Goal: Task Accomplishment & Management: Manage account settings

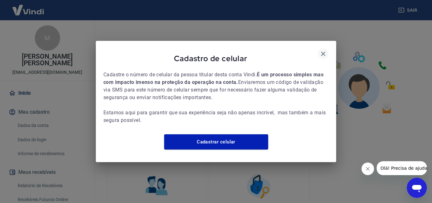
click at [323, 50] on icon "button" at bounding box center [324, 54] width 8 height 8
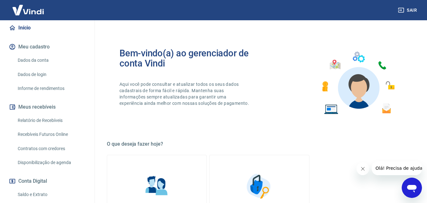
scroll to position [127, 0]
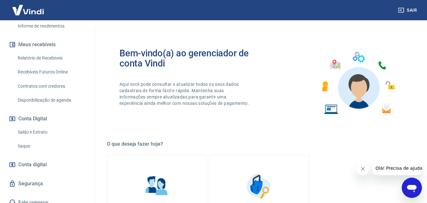
click at [33, 141] on link "Saque" at bounding box center [51, 146] width 72 height 13
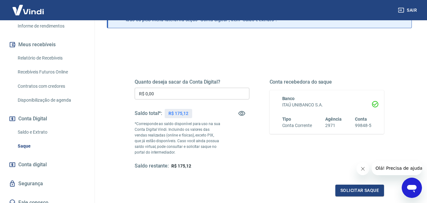
scroll to position [63, 0]
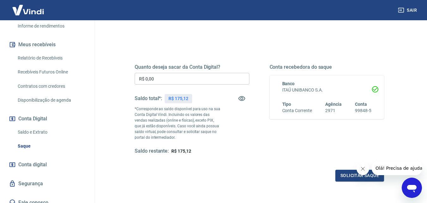
click at [224, 80] on input "R$ 0,00" at bounding box center [192, 79] width 115 height 12
